Goal: Task Accomplishment & Management: Manage account settings

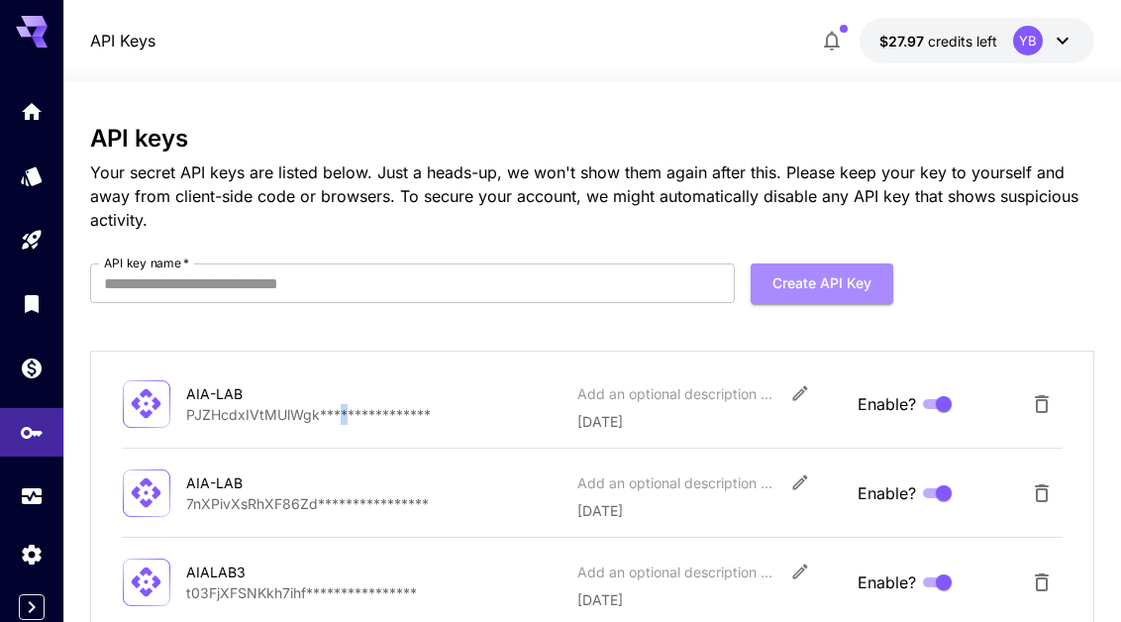
click at [805, 272] on button "Create API Key" at bounding box center [822, 283] width 143 height 41
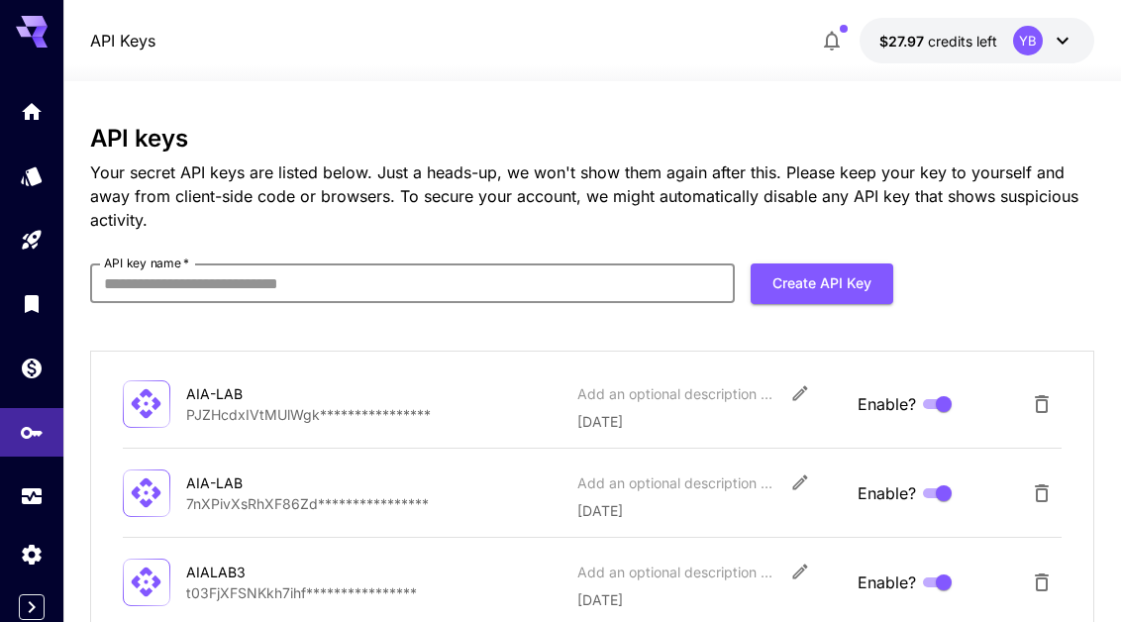
click at [448, 271] on input "API key name   *" at bounding box center [413, 283] width 646 height 40
type input "*******"
click button "Create API Key" at bounding box center [822, 283] width 143 height 41
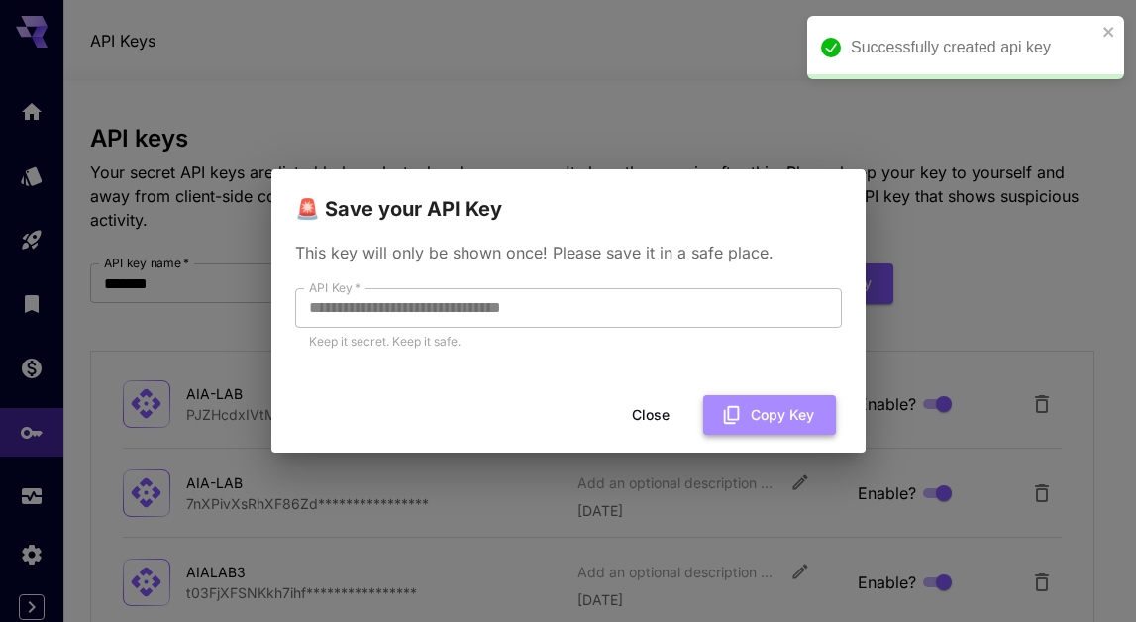
click at [740, 406] on icon "button" at bounding box center [732, 415] width 22 height 22
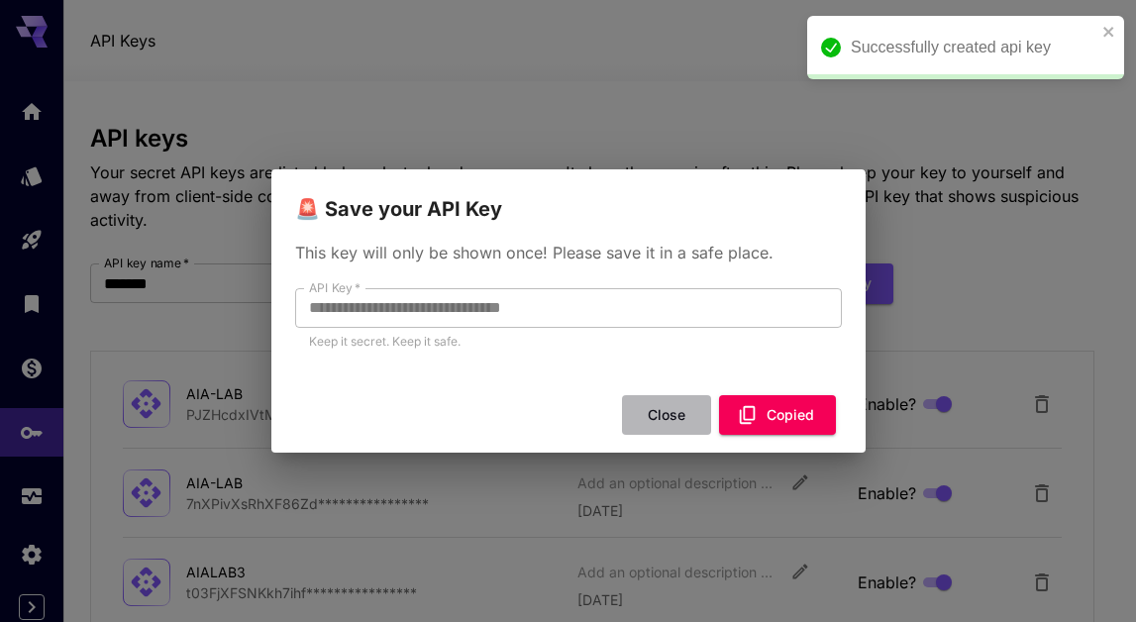
click at [678, 419] on button "Close" at bounding box center [666, 415] width 89 height 41
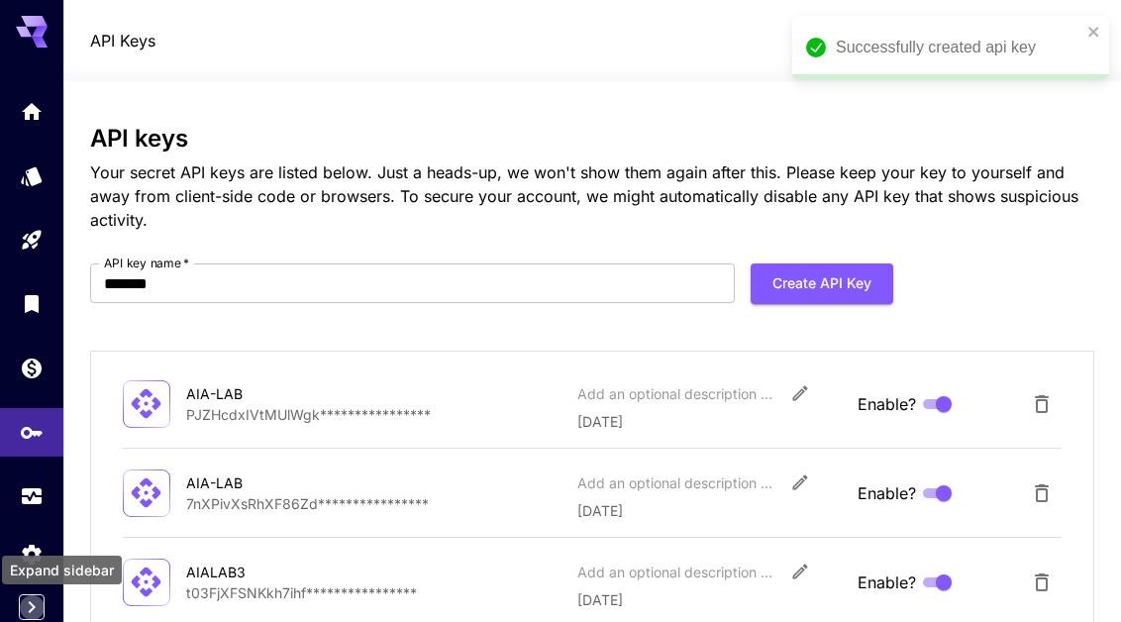
click at [25, 614] on icon "Expand sidebar" at bounding box center [32, 607] width 24 height 24
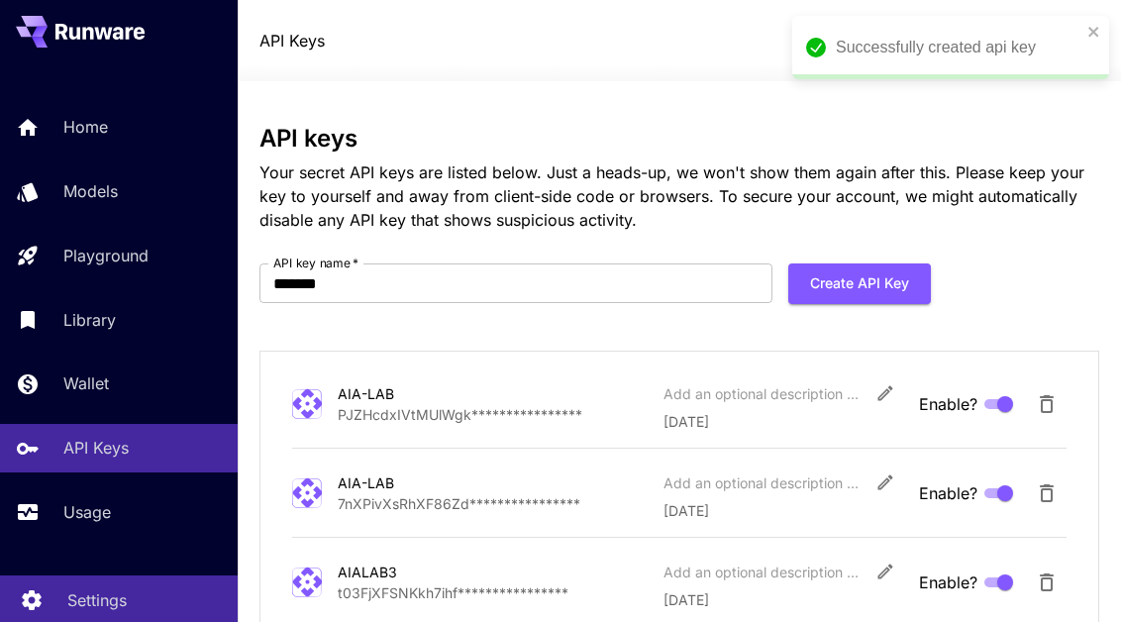
click at [84, 596] on p "Settings" at bounding box center [96, 600] width 59 height 24
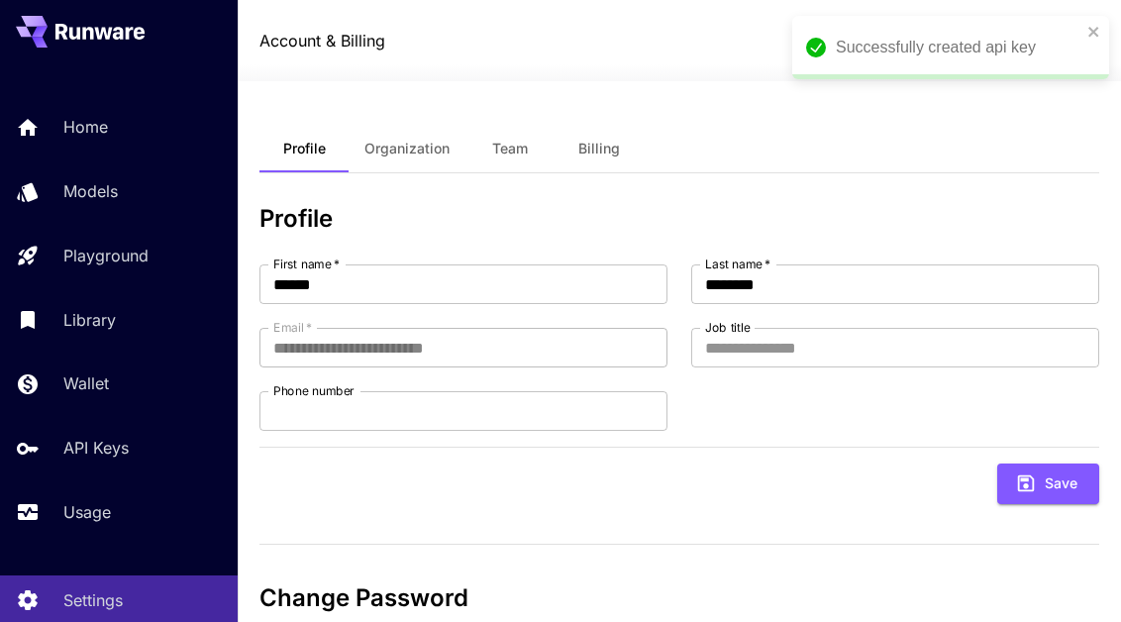
scroll to position [193, 0]
